Goal: Task Accomplishment & Management: Manage account settings

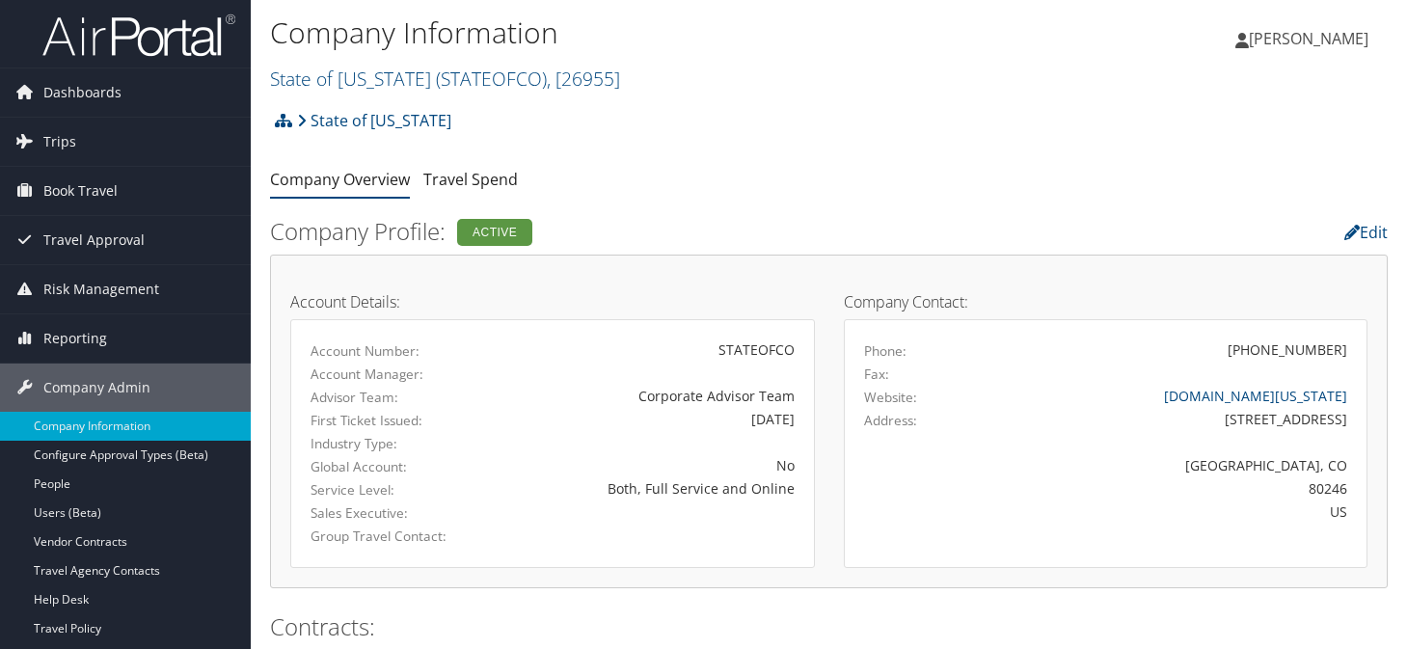
scroll to position [1641, 0]
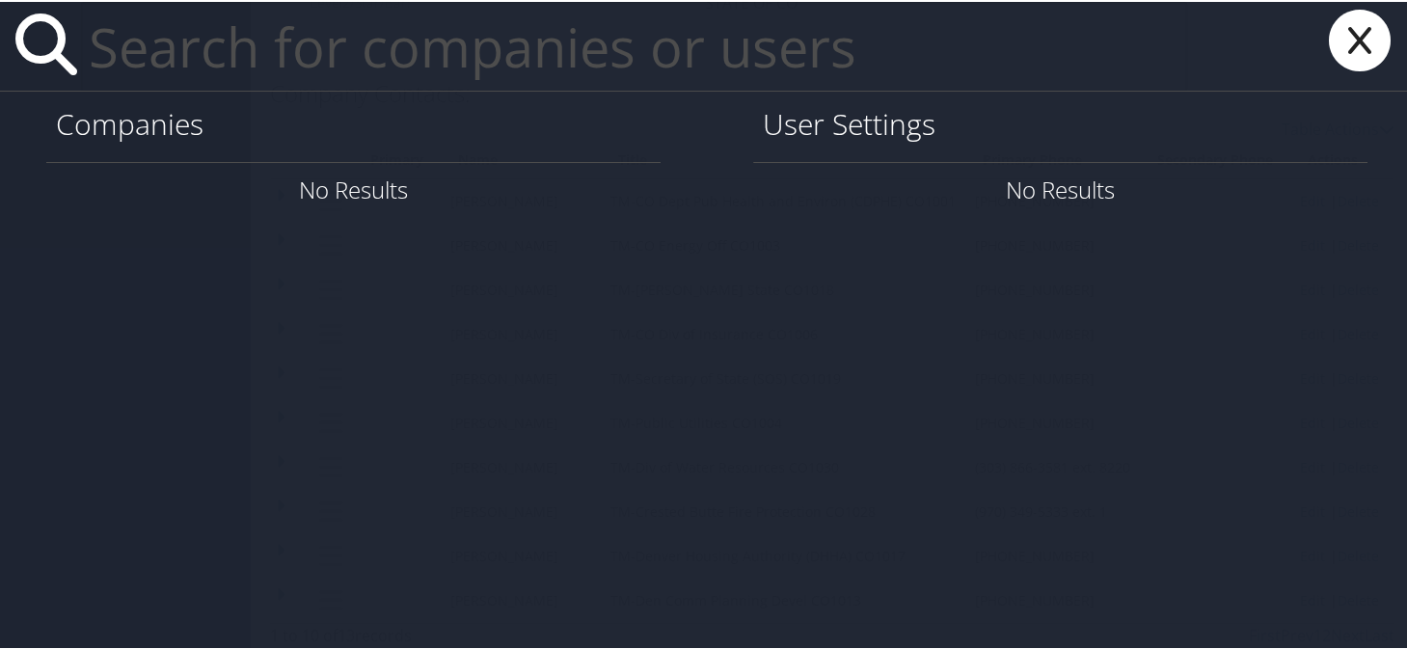
paste input "bobby.malcolm@weatherbyhealthcare.com"
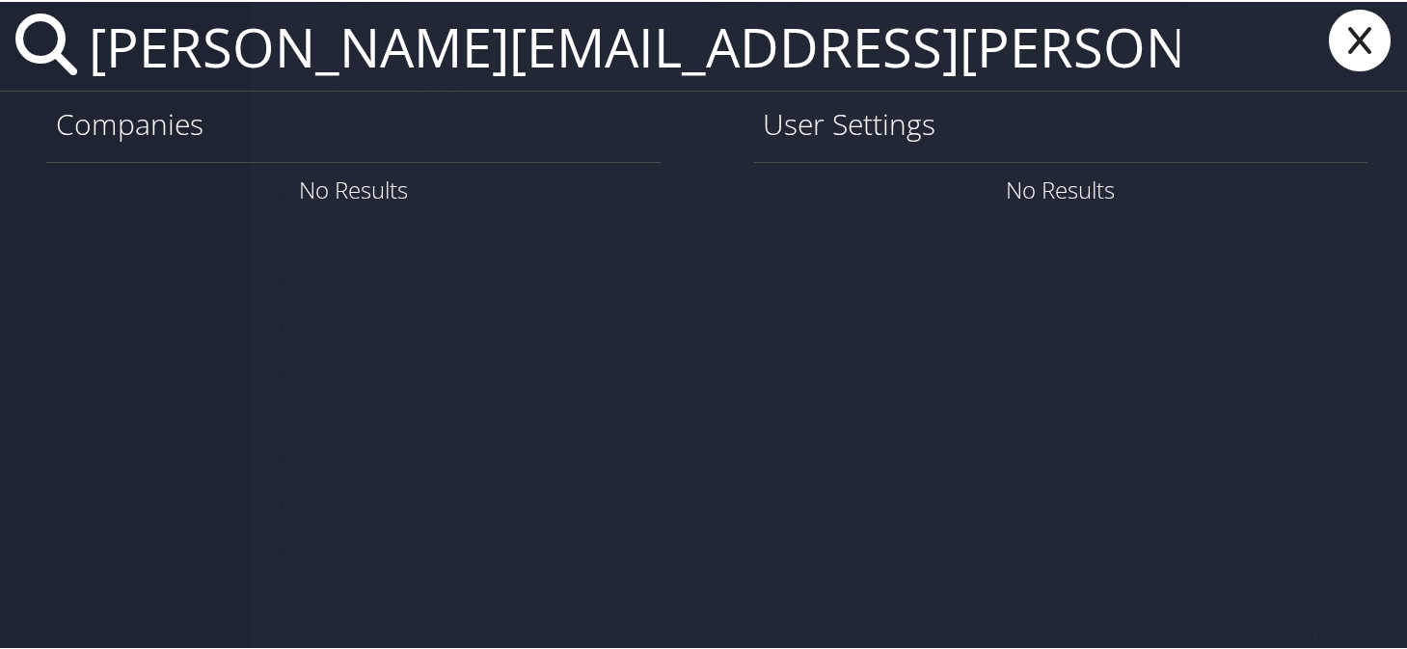
scroll to position [0, 9]
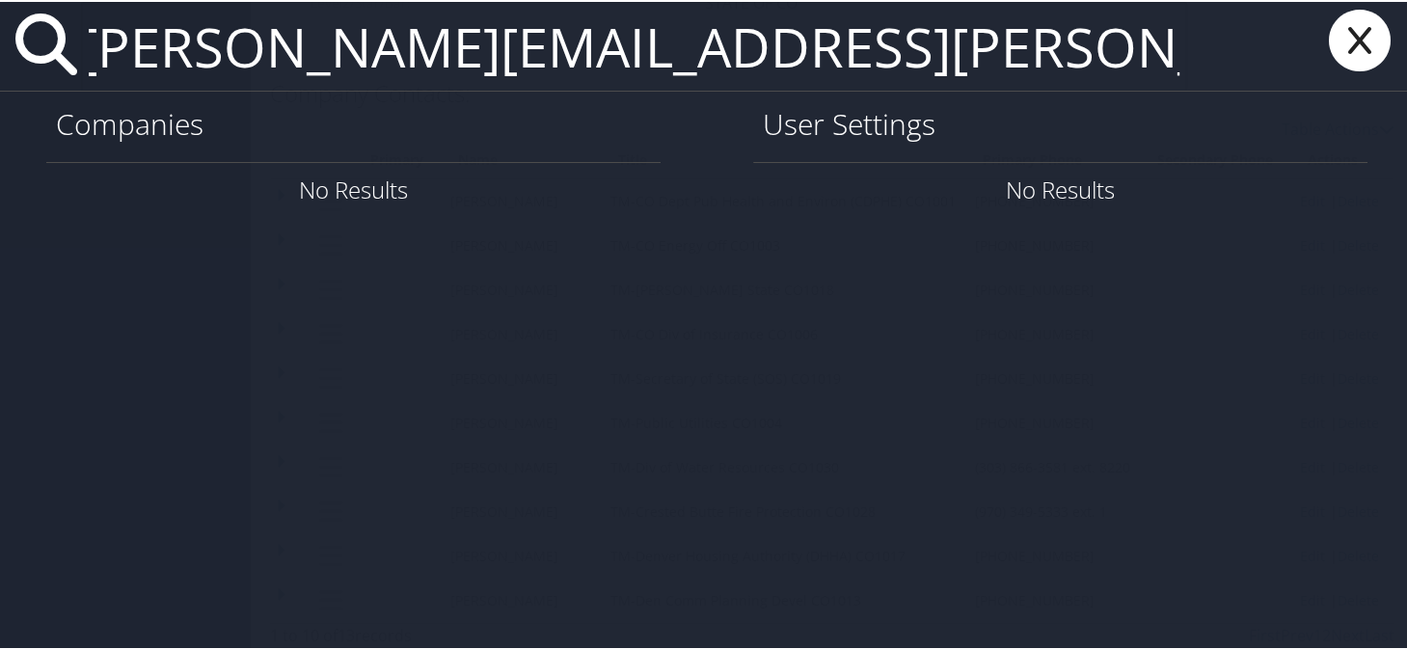
type input "bobby.malcolm@weatherbyhealthcare.com"
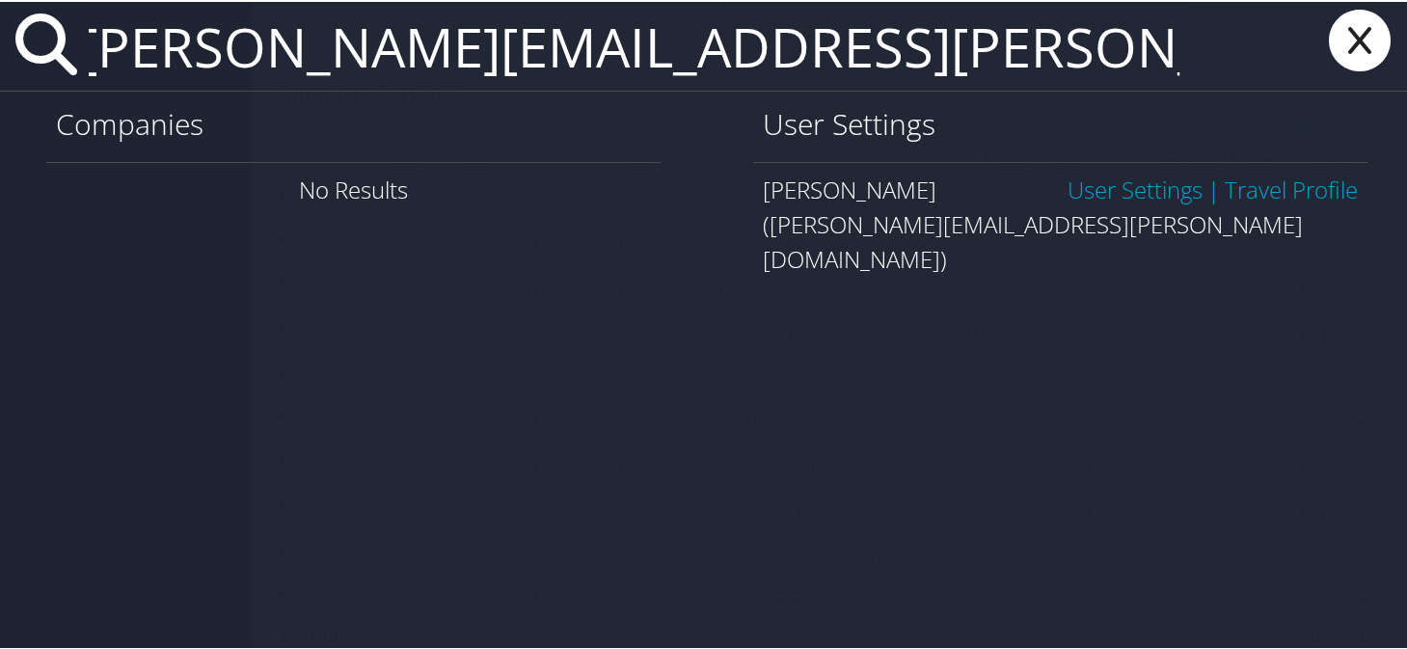
click at [1101, 196] on link "User Settings" at bounding box center [1135, 188] width 135 height 32
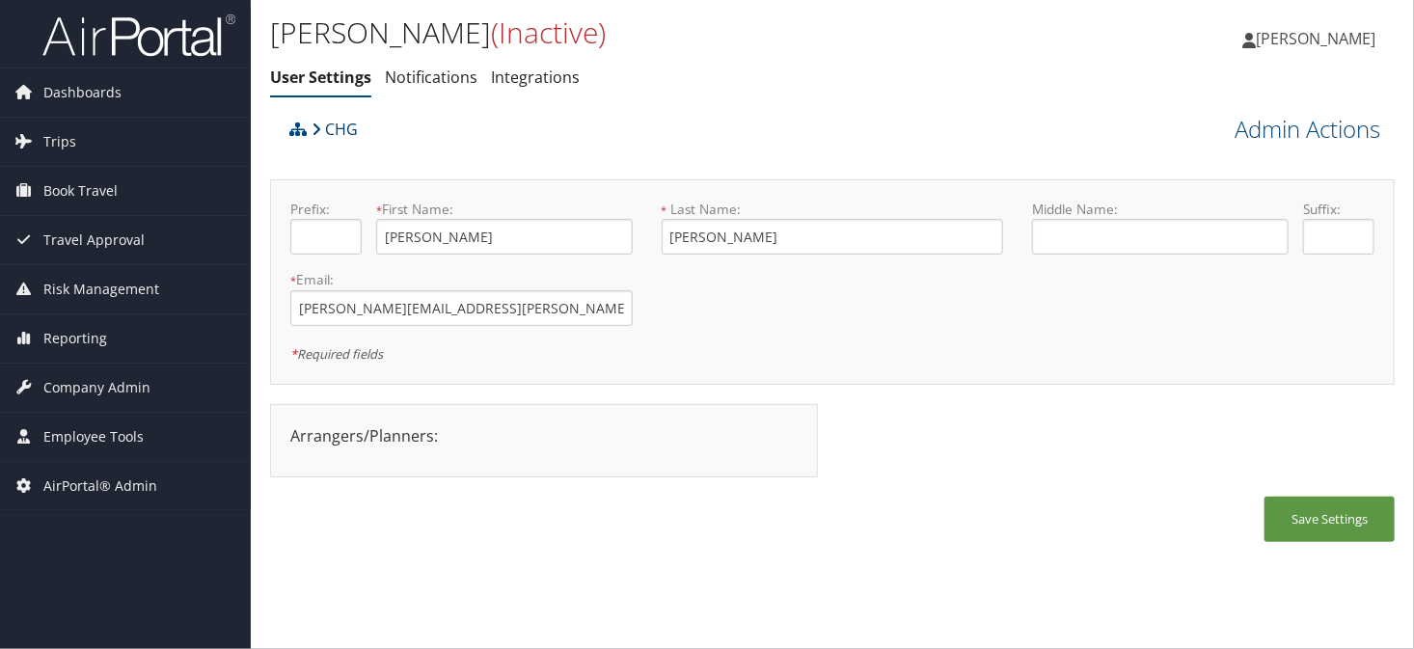
click at [332, 122] on link "CHG" at bounding box center [335, 129] width 46 height 39
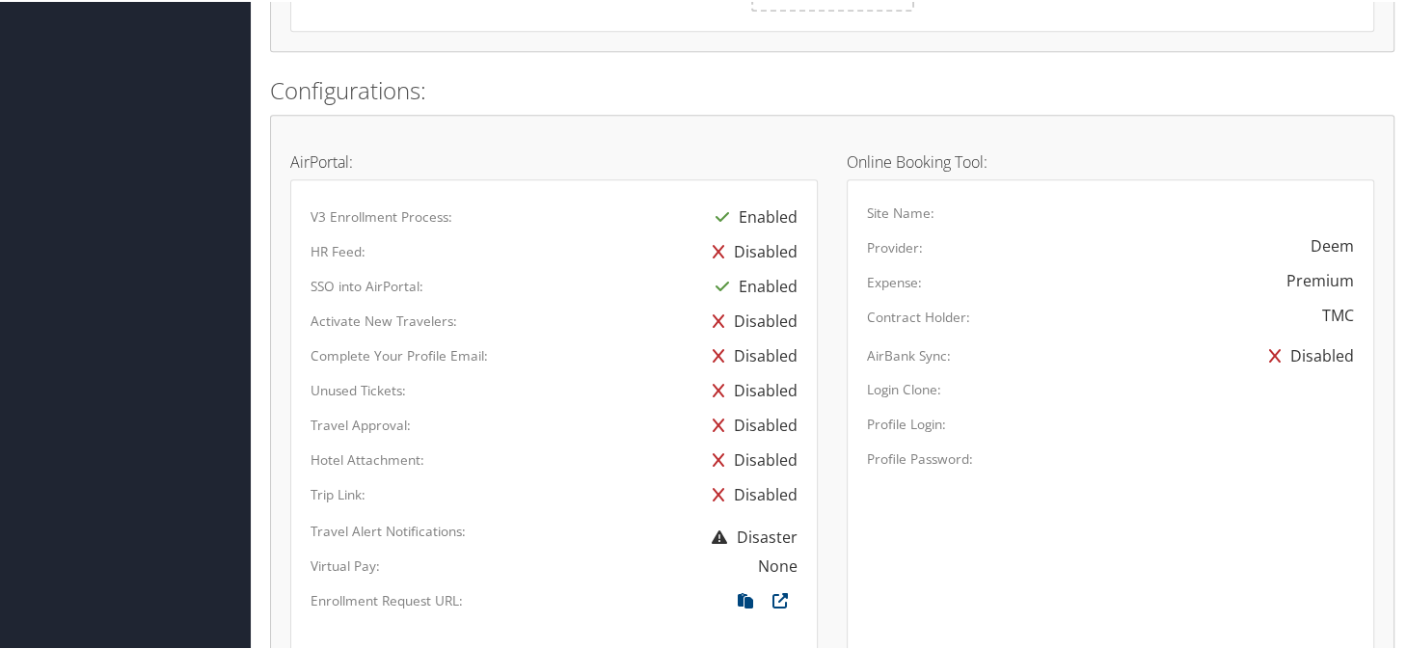
scroll to position [1640, 0]
